Goal: Information Seeking & Learning: Check status

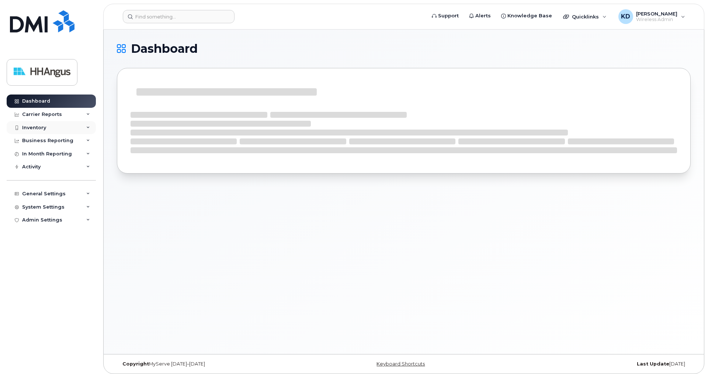
click at [34, 125] on div "Inventory" at bounding box center [34, 128] width 24 height 6
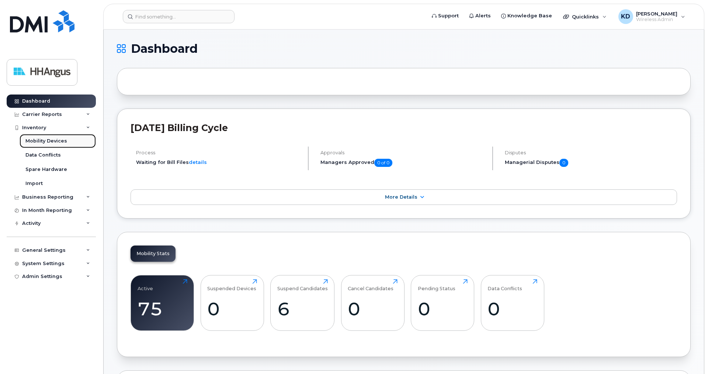
click at [45, 140] on div "Mobility Devices" at bounding box center [46, 141] width 42 height 7
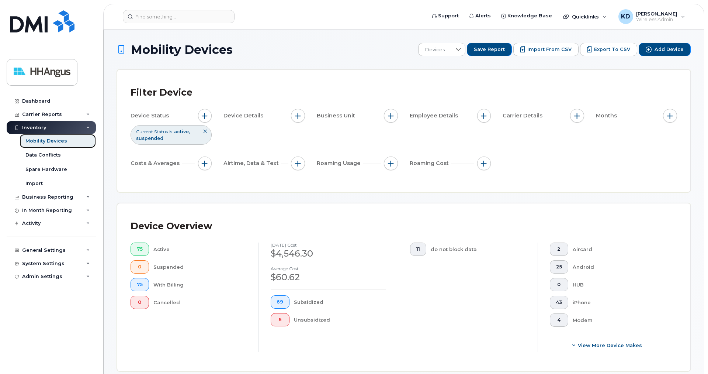
click at [32, 139] on div "Mobility Devices" at bounding box center [46, 141] width 42 height 7
click at [32, 112] on div "Carrier Reports" at bounding box center [42, 114] width 40 height 6
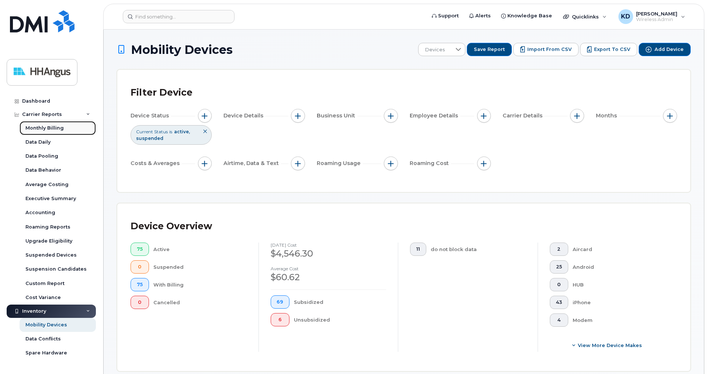
click at [43, 126] on div "Monthly Billing" at bounding box center [44, 128] width 38 height 7
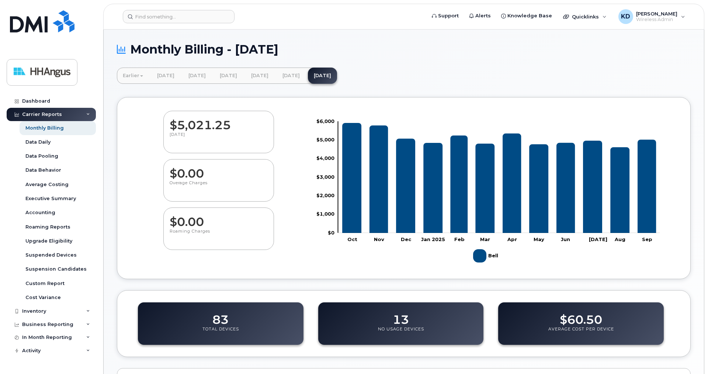
scroll to position [203, 0]
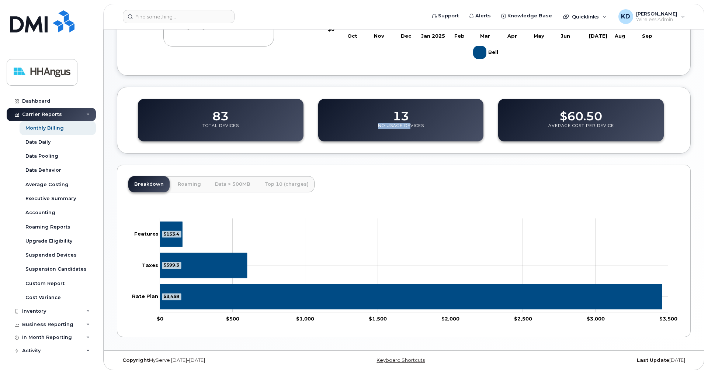
click at [409, 113] on div "13 No Usage Devices" at bounding box center [401, 120] width 166 height 42
click at [435, 128] on div "13 No Usage Devices" at bounding box center [401, 120] width 166 height 42
click at [421, 117] on div "13 No Usage Devices" at bounding box center [401, 120] width 166 height 42
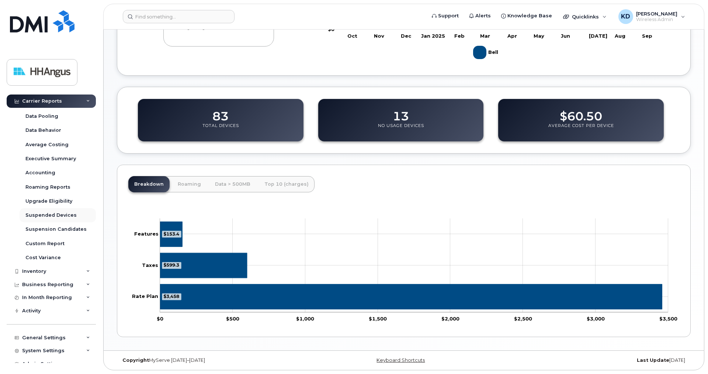
scroll to position [47, 0]
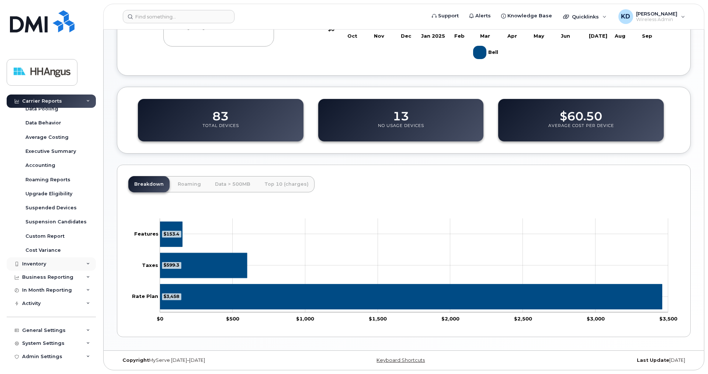
click at [37, 262] on div "Inventory" at bounding box center [34, 264] width 24 height 6
click at [41, 220] on div "Mobility Devices" at bounding box center [46, 221] width 42 height 7
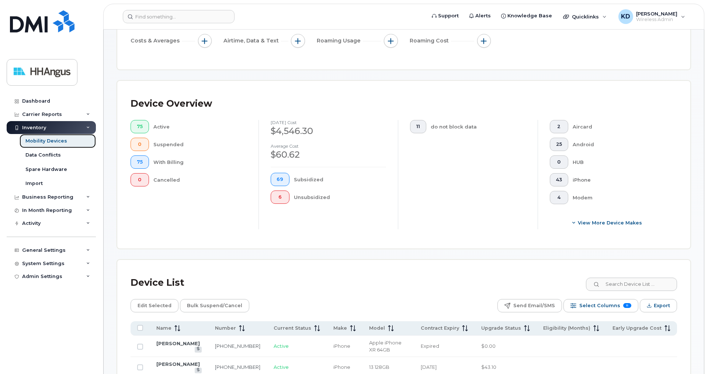
scroll to position [75, 0]
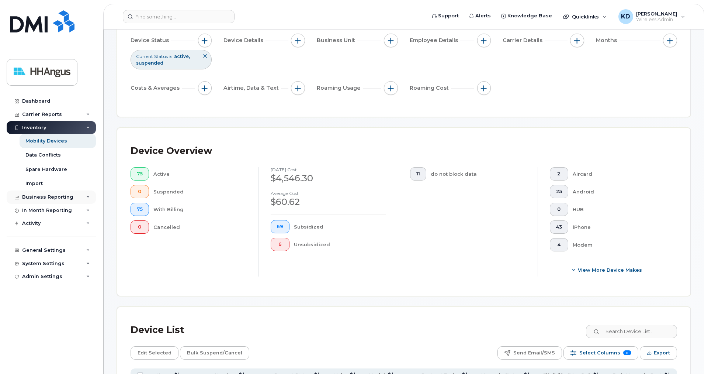
click at [38, 196] on div "Business Reporting" at bounding box center [47, 197] width 51 height 6
click at [45, 222] on div "In Month Reporting" at bounding box center [47, 224] width 50 height 6
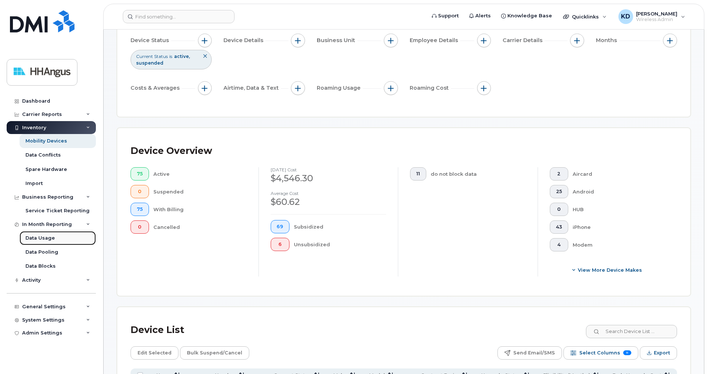
click at [44, 236] on div "Data Usage" at bounding box center [40, 238] width 30 height 7
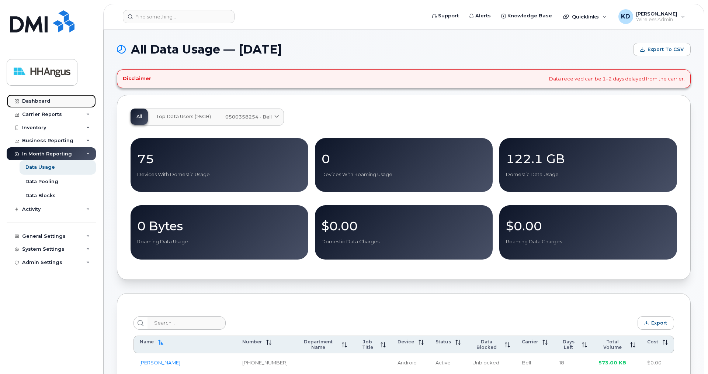
click at [35, 101] on div "Dashboard" at bounding box center [36, 101] width 28 height 6
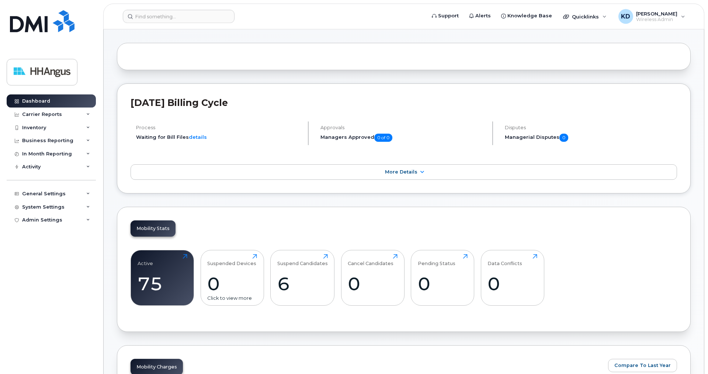
scroll to position [151, 0]
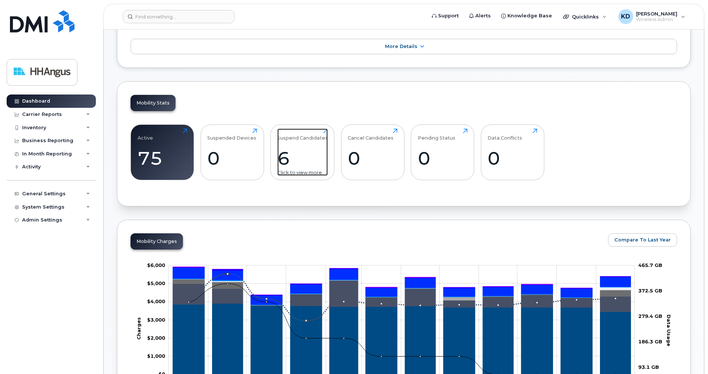
click at [303, 152] on div "6" at bounding box center [302, 158] width 51 height 22
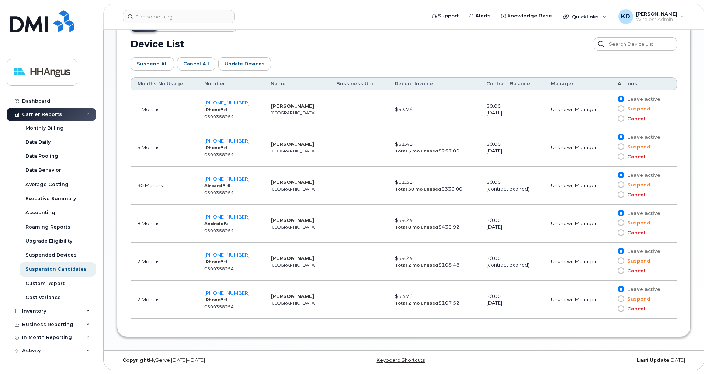
scroll to position [375, 0]
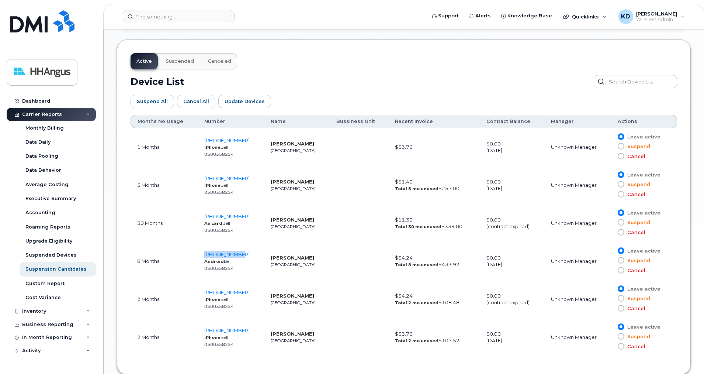
drag, startPoint x: 243, startPoint y: 253, endPoint x: 200, endPoint y: 254, distance: 43.5
click at [200, 254] on td "416-565-1896 Android Bell 0500358254" at bounding box center [231, 261] width 66 height 38
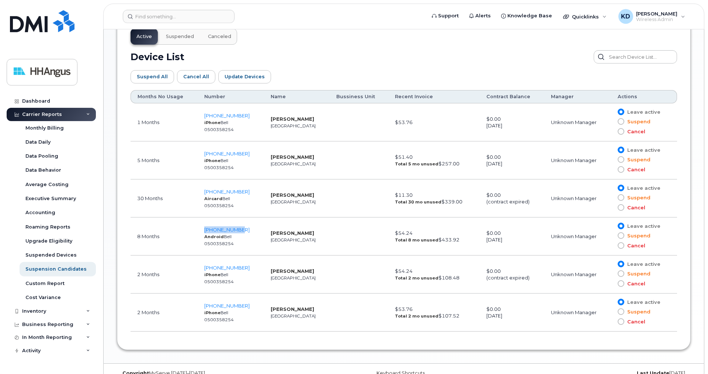
scroll to position [413, 0]
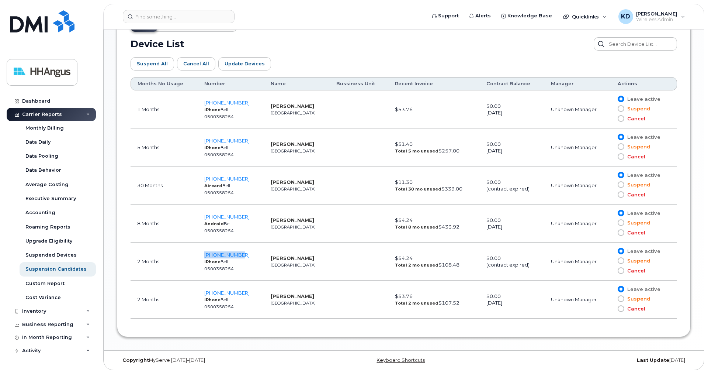
drag, startPoint x: 248, startPoint y: 255, endPoint x: 192, endPoint y: 257, distance: 56.1
click at [192, 257] on tr "2 Months 437-421-3579 iPhone Bell 0500358254 Matt Veri Toronto $54.24 Total 2 m…" at bounding box center [404, 261] width 547 height 38
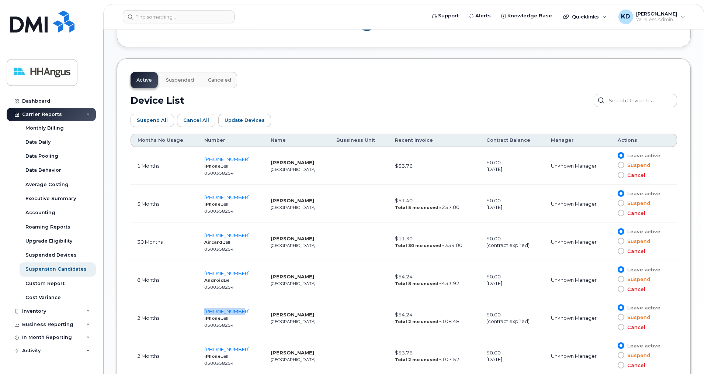
scroll to position [338, 0]
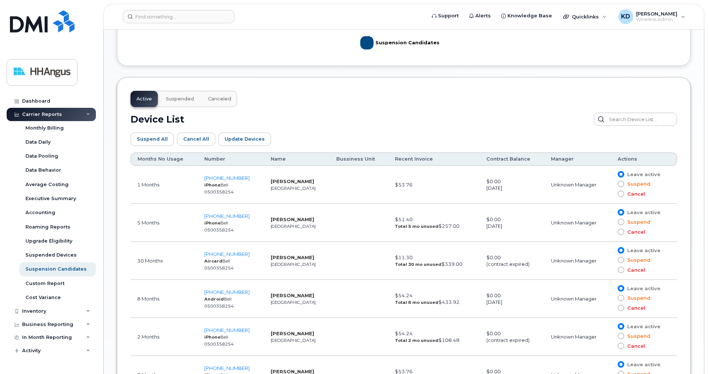
click at [330, 296] on td at bounding box center [359, 299] width 59 height 38
click at [330, 332] on td at bounding box center [359, 337] width 59 height 38
drag, startPoint x: 291, startPoint y: 334, endPoint x: 255, endPoint y: 334, distance: 35.8
click at [255, 334] on tr "2 Months 437-421-3579 iPhone Bell 0500358254 Matt Veri Toronto $54.24 Total 2 m…" at bounding box center [404, 337] width 547 height 38
drag, startPoint x: 242, startPoint y: 331, endPoint x: 202, endPoint y: 331, distance: 40.2
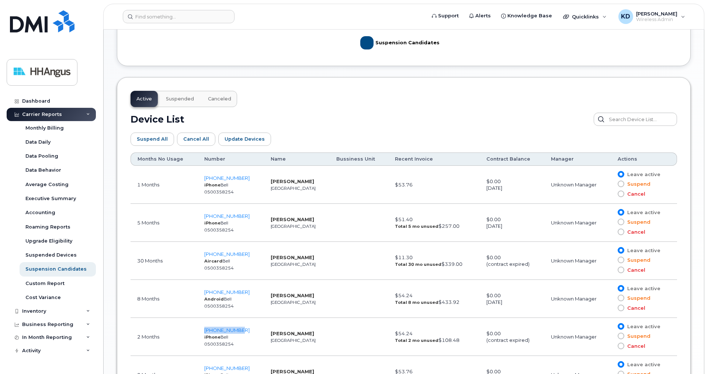
click at [202, 331] on td "437-421-3579 iPhone Bell 0500358254" at bounding box center [231, 337] width 66 height 38
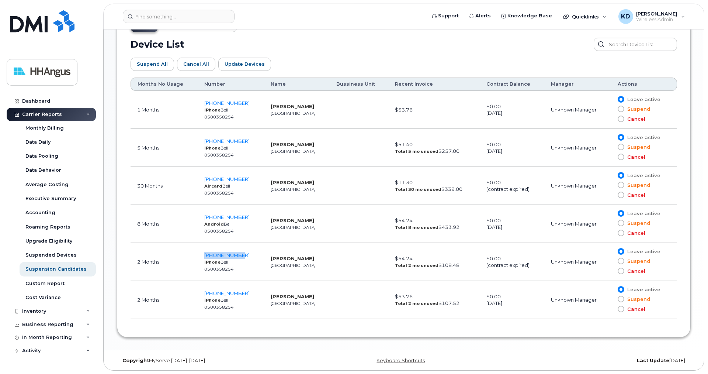
scroll to position [413, 0]
drag, startPoint x: 246, startPoint y: 292, endPoint x: 203, endPoint y: 293, distance: 43.2
click at [203, 293] on td "778-837-3648 iPhone Bell 0500358254" at bounding box center [231, 299] width 66 height 38
drag, startPoint x: 521, startPoint y: 112, endPoint x: 468, endPoint y: 115, distance: 52.5
click at [480, 115] on td "$0.00 October 17, 2027" at bounding box center [512, 109] width 65 height 38
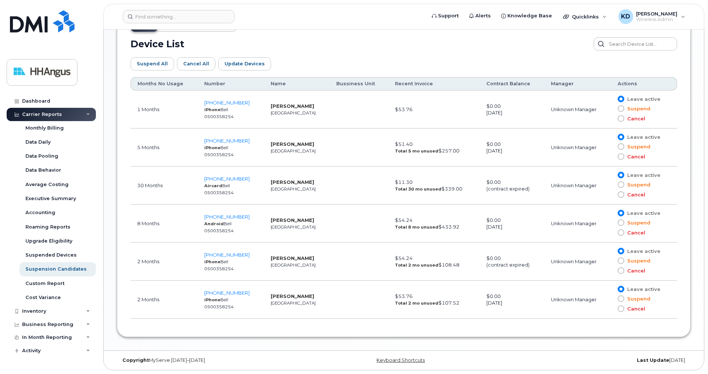
click at [487, 114] on div "October 17, 2027" at bounding box center [512, 112] width 51 height 7
drag, startPoint x: 474, startPoint y: 113, endPoint x: 519, endPoint y: 112, distance: 44.6
click at [519, 112] on div "October 17, 2027" at bounding box center [512, 112] width 51 height 7
drag, startPoint x: 141, startPoint y: 111, endPoint x: 115, endPoint y: 111, distance: 25.8
click at [131, 111] on div "Months No Usage Number Name Bussiness Unit Recent Invoice Contract Balance Mana…" at bounding box center [404, 200] width 547 height 246
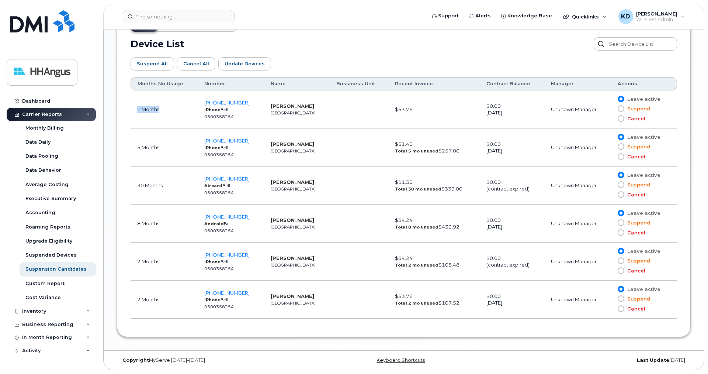
drag, startPoint x: 509, startPoint y: 150, endPoint x: 466, endPoint y: 153, distance: 43.3
click at [466, 153] on tr "5 Months 403-461-4480 iPhone Bell 0500358254 Ash Parmar Calgary $51.40 Total 5 …" at bounding box center [404, 147] width 547 height 38
click at [516, 186] on span "(contract expired)" at bounding box center [508, 189] width 43 height 6
drag, startPoint x: 519, startPoint y: 188, endPoint x: 473, endPoint y: 180, distance: 47.1
click at [480, 180] on td "$0.00 (contract expired)" at bounding box center [512, 185] width 65 height 38
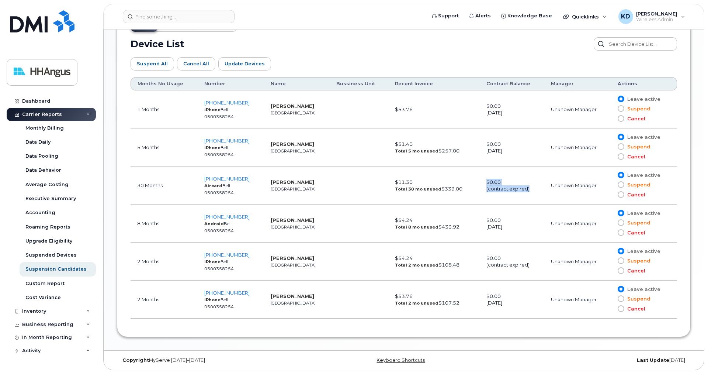
drag, startPoint x: 521, startPoint y: 226, endPoint x: 471, endPoint y: 228, distance: 49.8
click at [480, 228] on td "$0.00 December 06, 2025" at bounding box center [512, 223] width 65 height 38
drag, startPoint x: 524, startPoint y: 265, endPoint x: 455, endPoint y: 263, distance: 69.4
click at [455, 263] on tr "2 Months 437-421-3579 iPhone Bell 0500358254 Matt Veri Toronto $54.24 Total 2 m…" at bounding box center [404, 261] width 547 height 38
click at [502, 295] on td "$0.00 June 20, 2026" at bounding box center [512, 299] width 65 height 38
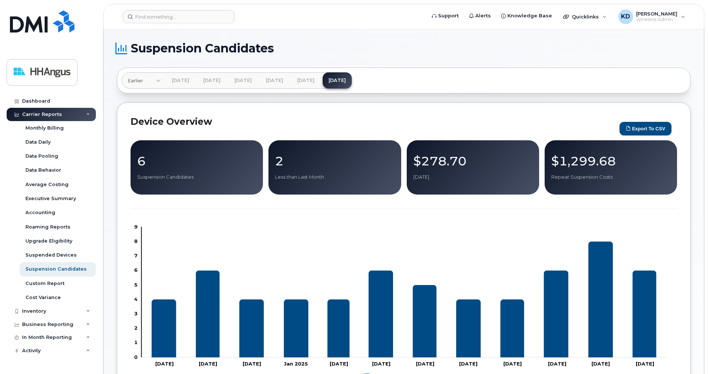
scroll to position [0, 0]
